Goal: Information Seeking & Learning: Learn about a topic

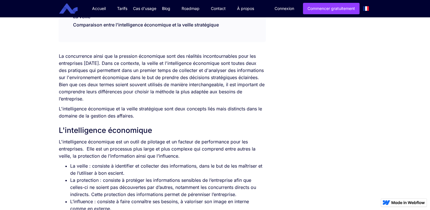
scroll to position [340, 0]
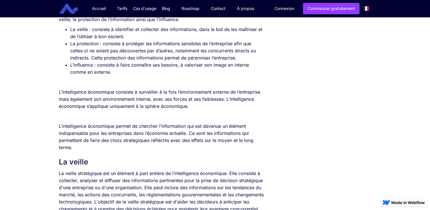
scroll to position [293, 0]
